Goal: Find specific page/section: Find specific page/section

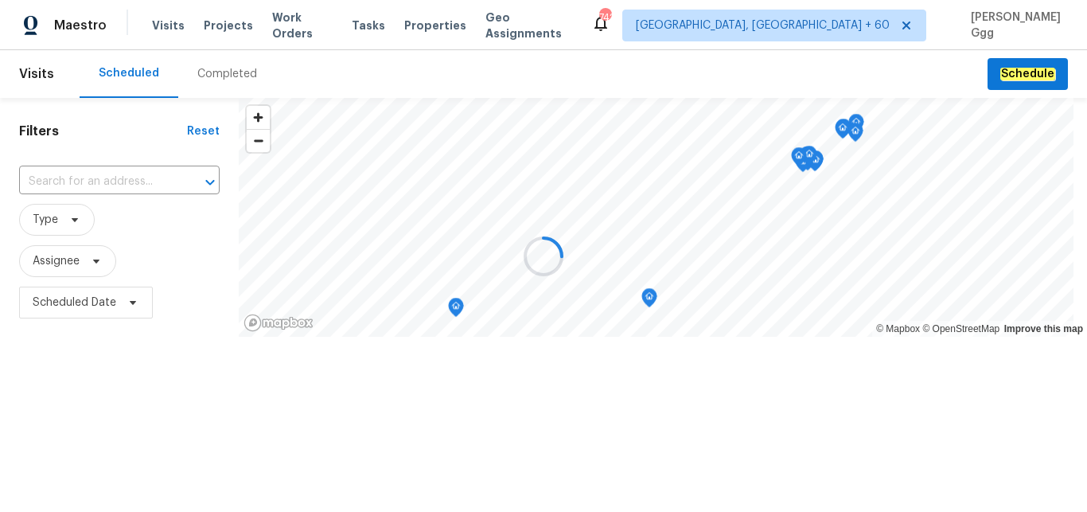
click at [229, 76] on div at bounding box center [543, 256] width 1087 height 512
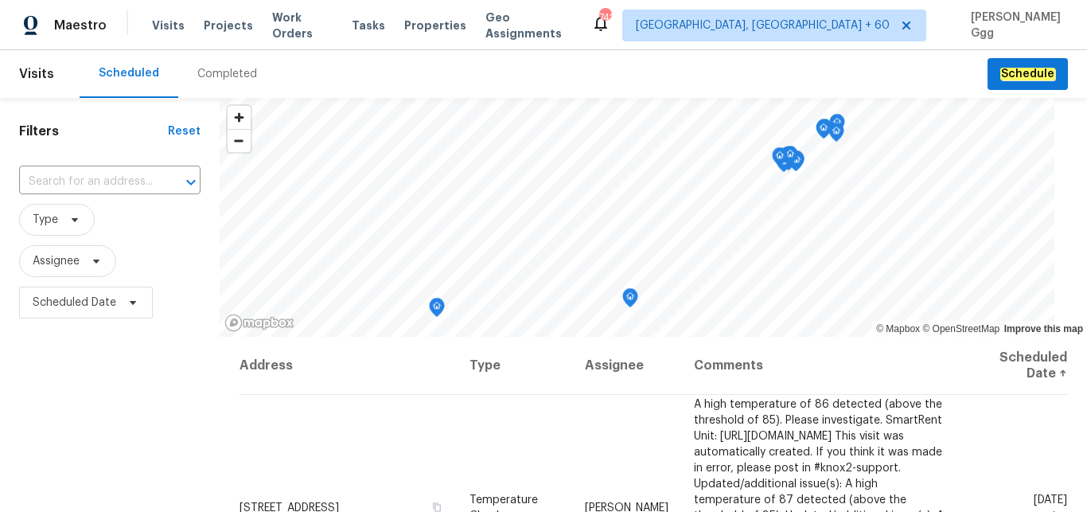
click at [229, 76] on div "Completed" at bounding box center [227, 74] width 60 height 16
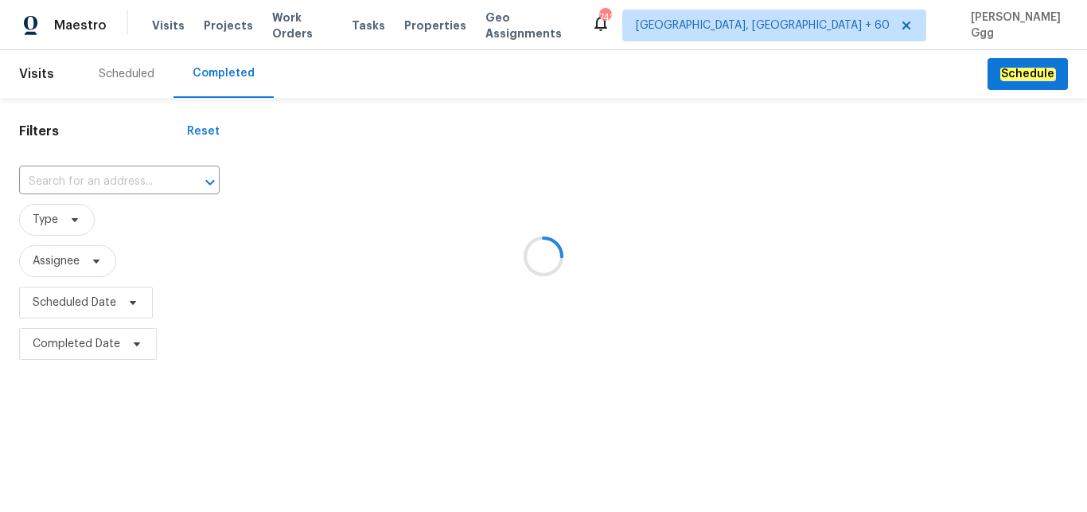
click at [36, 178] on div at bounding box center [543, 256] width 1087 height 512
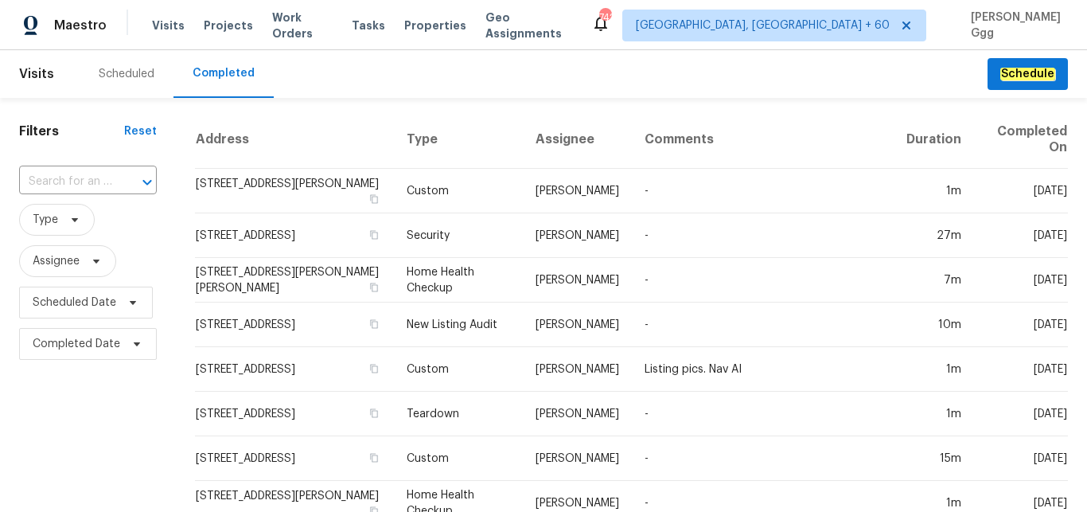
click at [36, 178] on input "text" at bounding box center [65, 181] width 93 height 25
paste input "[STREET_ADDRESS]"
type input "[STREET_ADDRESS]"
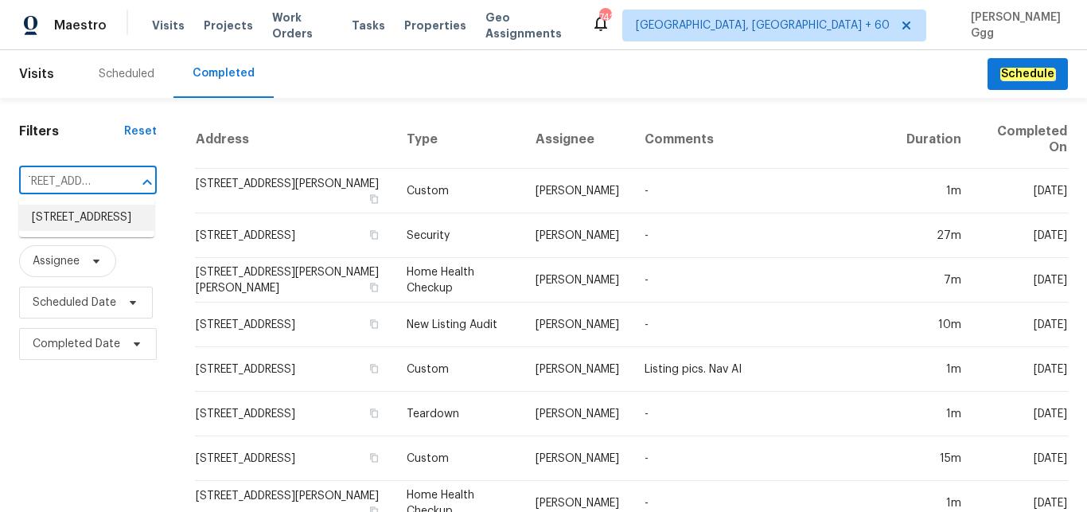
click at [86, 208] on li "[STREET_ADDRESS]" at bounding box center [86, 217] width 135 height 26
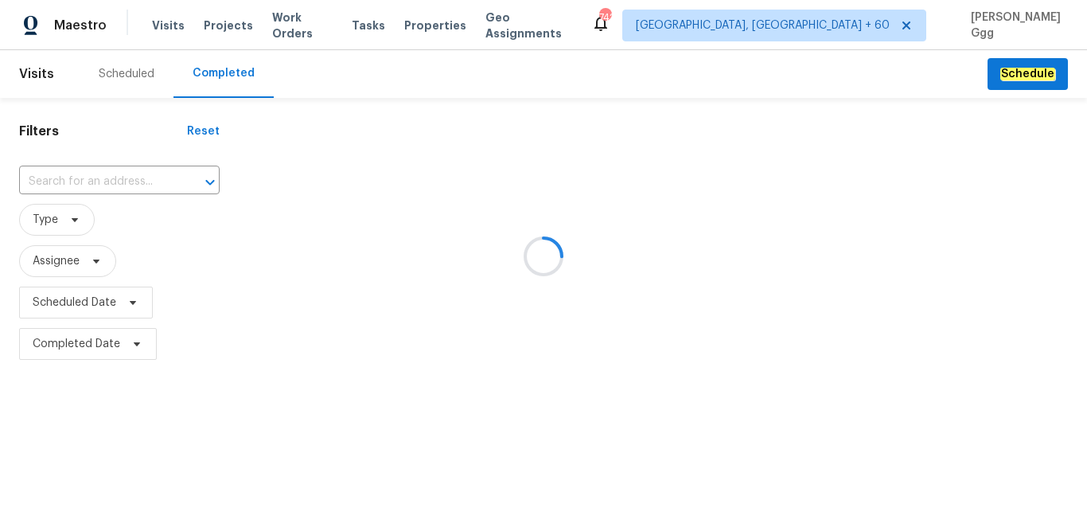
type input "[STREET_ADDRESS]"
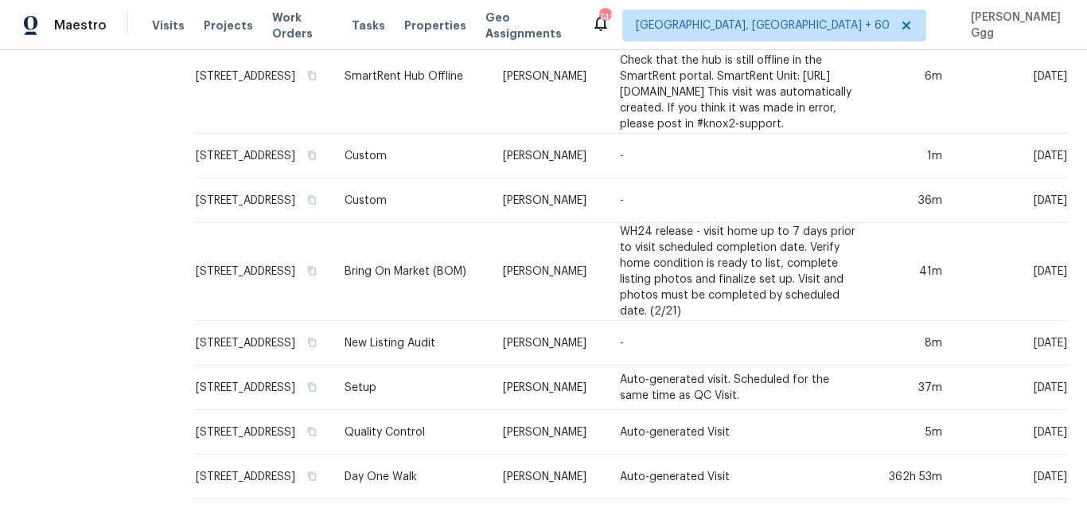
scroll to position [461, 0]
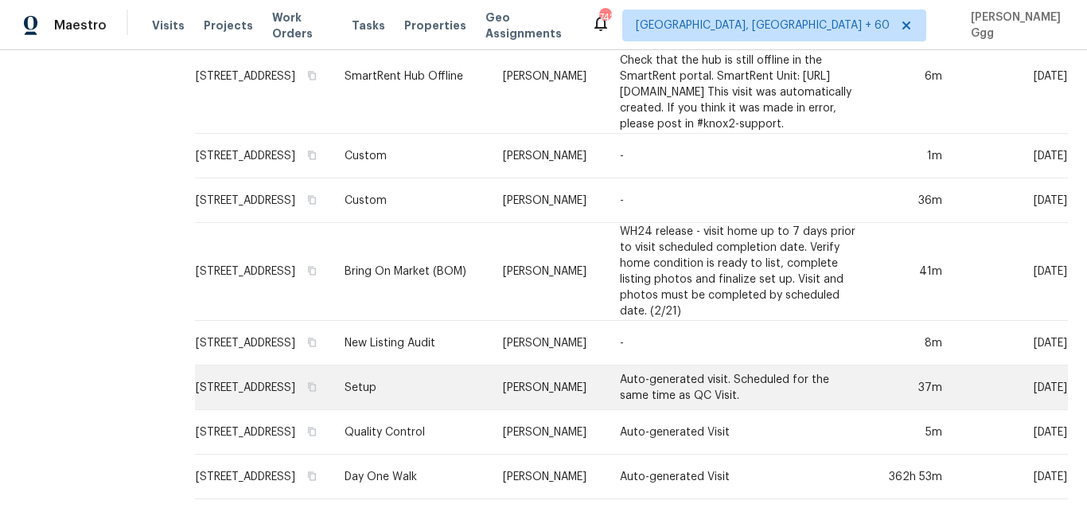
click at [435, 379] on td "Setup" at bounding box center [411, 387] width 158 height 45
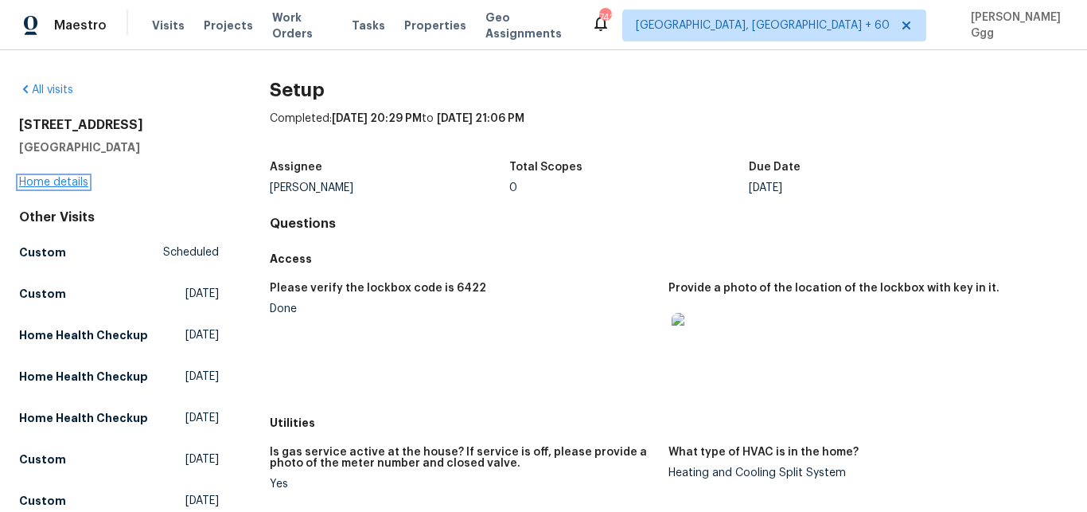
click at [58, 180] on link "Home details" at bounding box center [53, 182] width 69 height 11
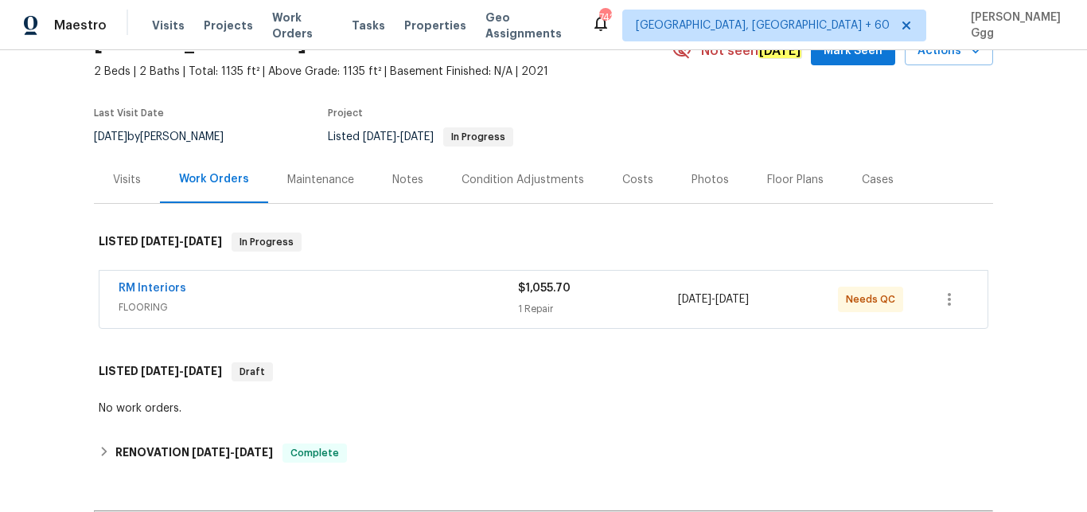
scroll to position [134, 0]
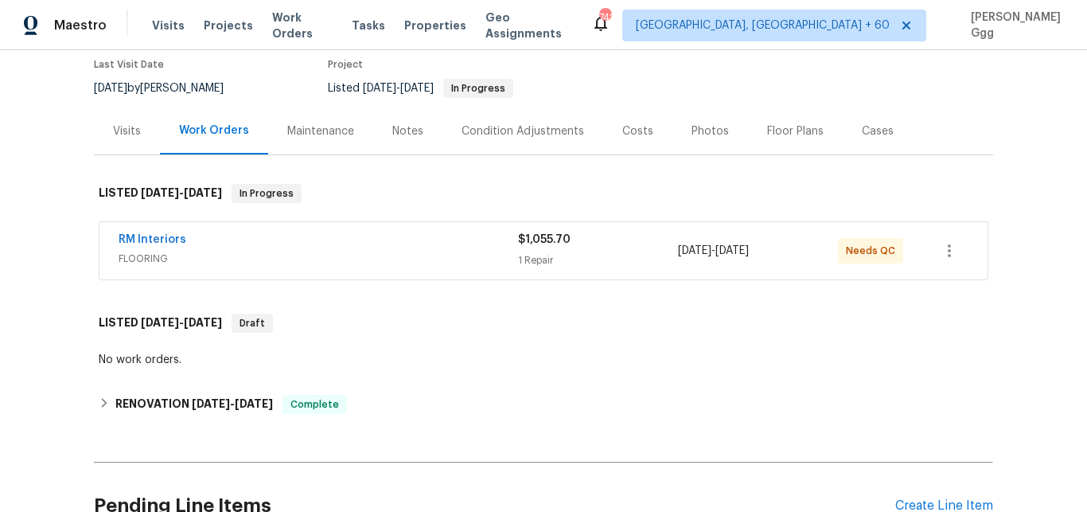
click at [693, 126] on div "Photos" at bounding box center [709, 131] width 37 height 16
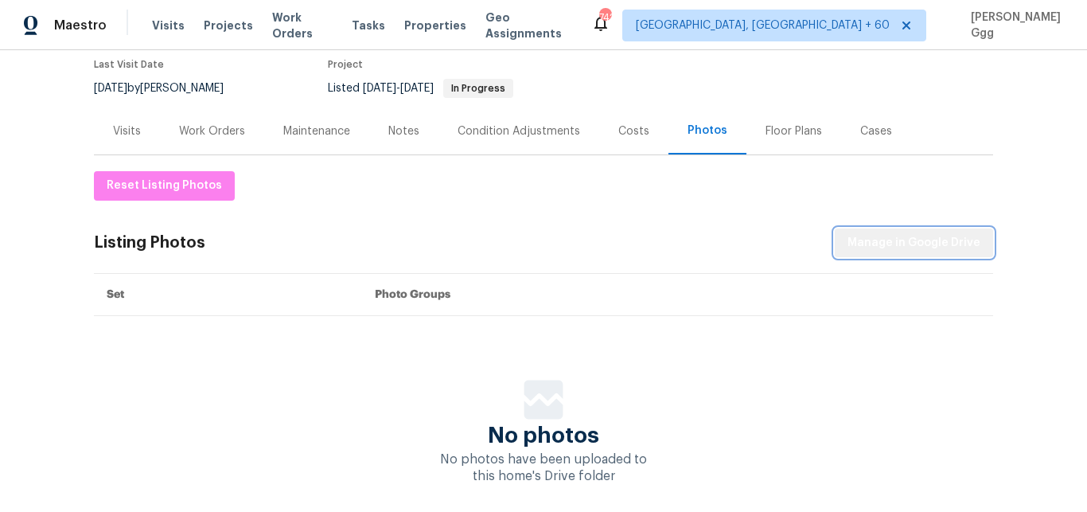
click at [914, 242] on span "Manage in Google Drive" at bounding box center [913, 243] width 133 height 20
click at [890, 245] on span "Manage in Google Drive" at bounding box center [913, 243] width 133 height 20
